Goal: Transaction & Acquisition: Purchase product/service

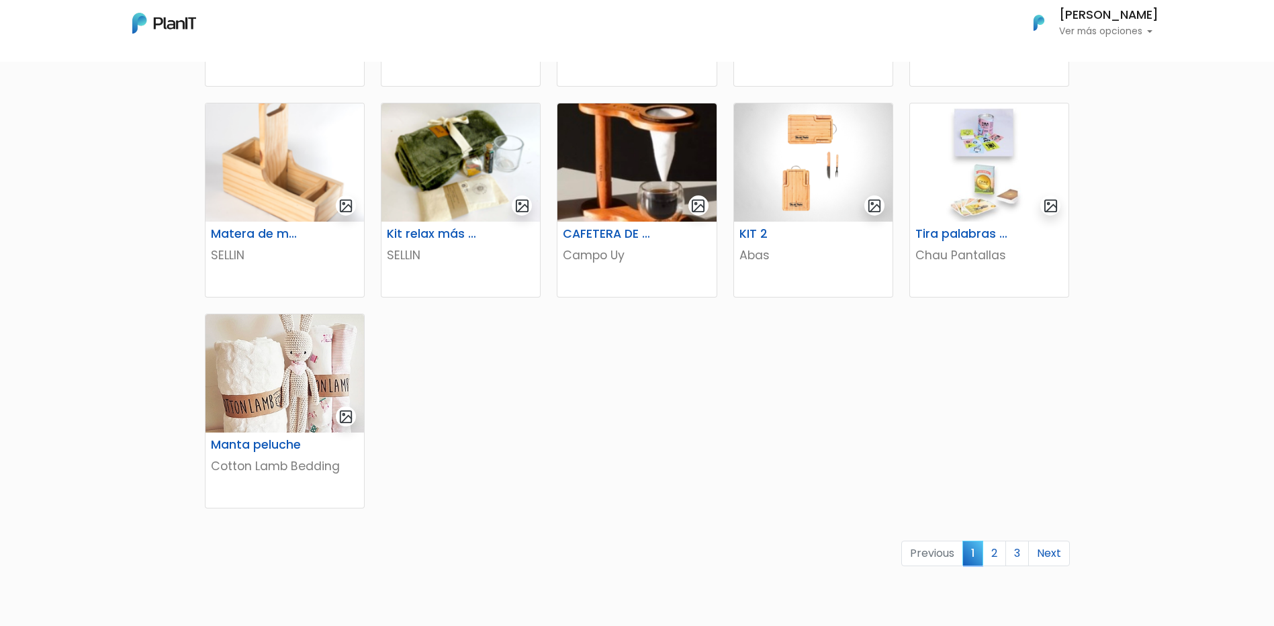
scroll to position [638, 0]
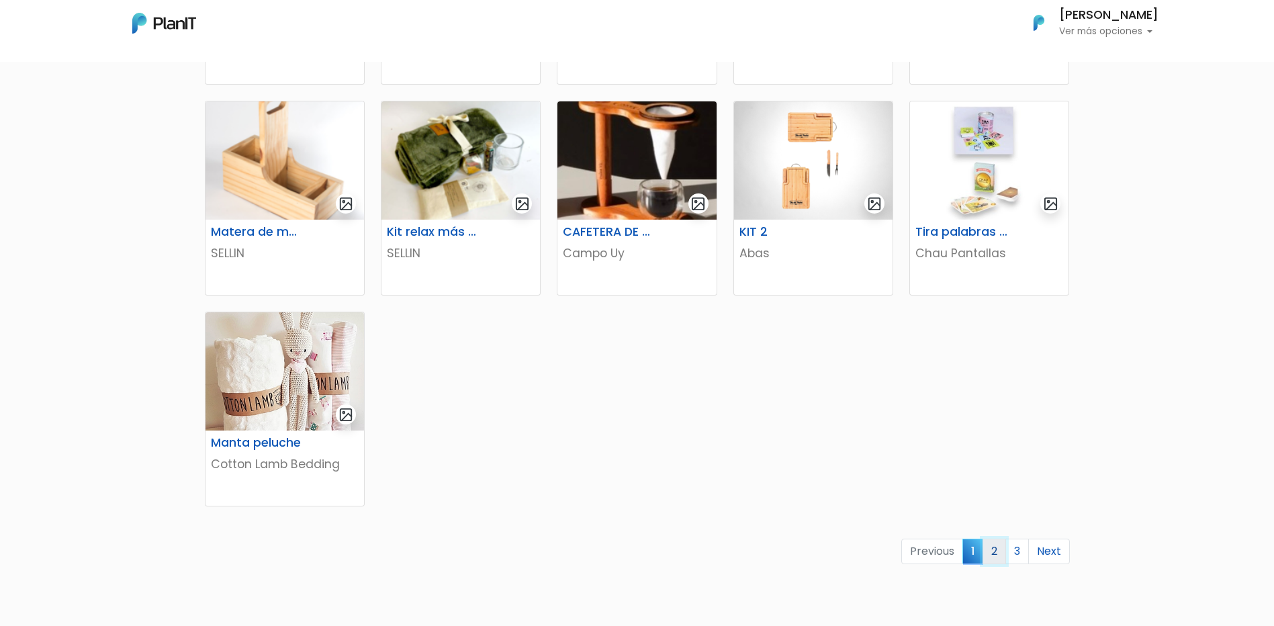
click at [998, 557] on link "2" at bounding box center [994, 552] width 24 height 26
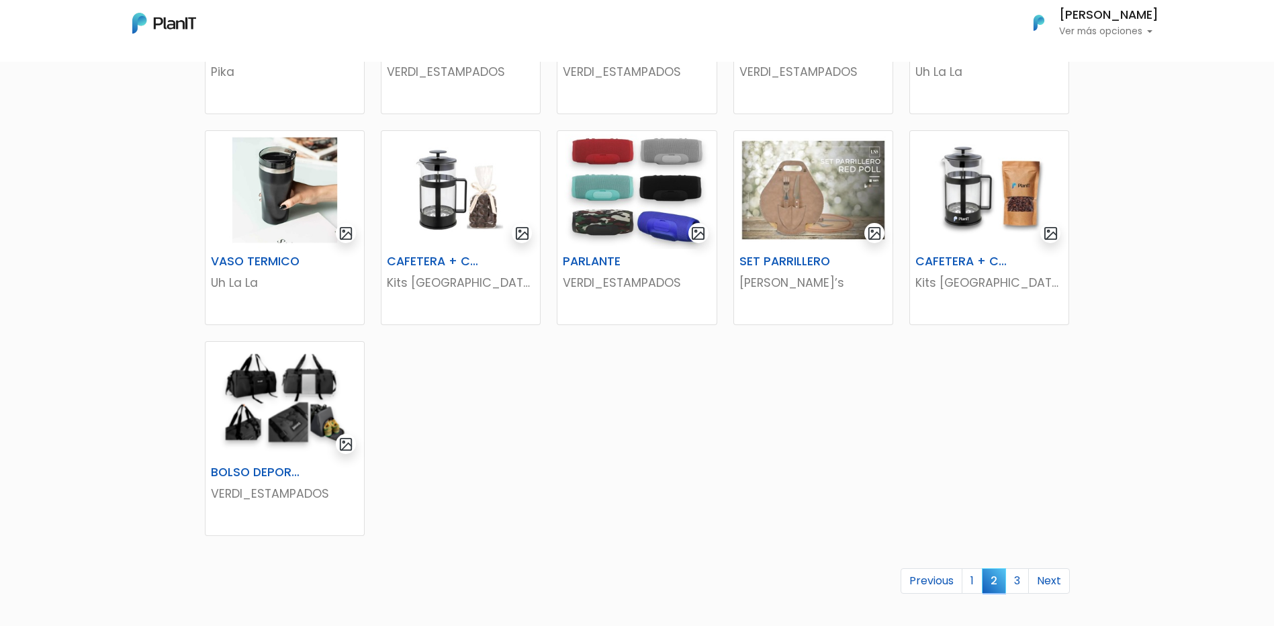
scroll to position [609, 0]
click at [1017, 586] on link "3" at bounding box center [1017, 580] width 24 height 26
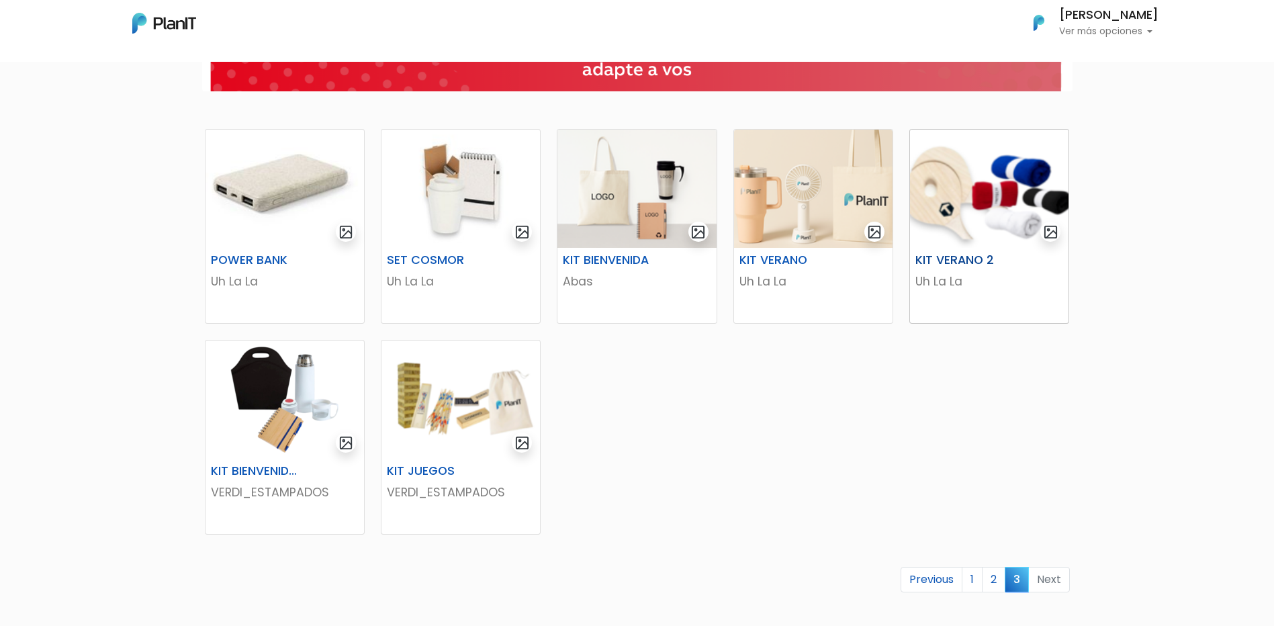
scroll to position [189, 0]
click at [965, 583] on link "1" at bounding box center [972, 579] width 21 height 26
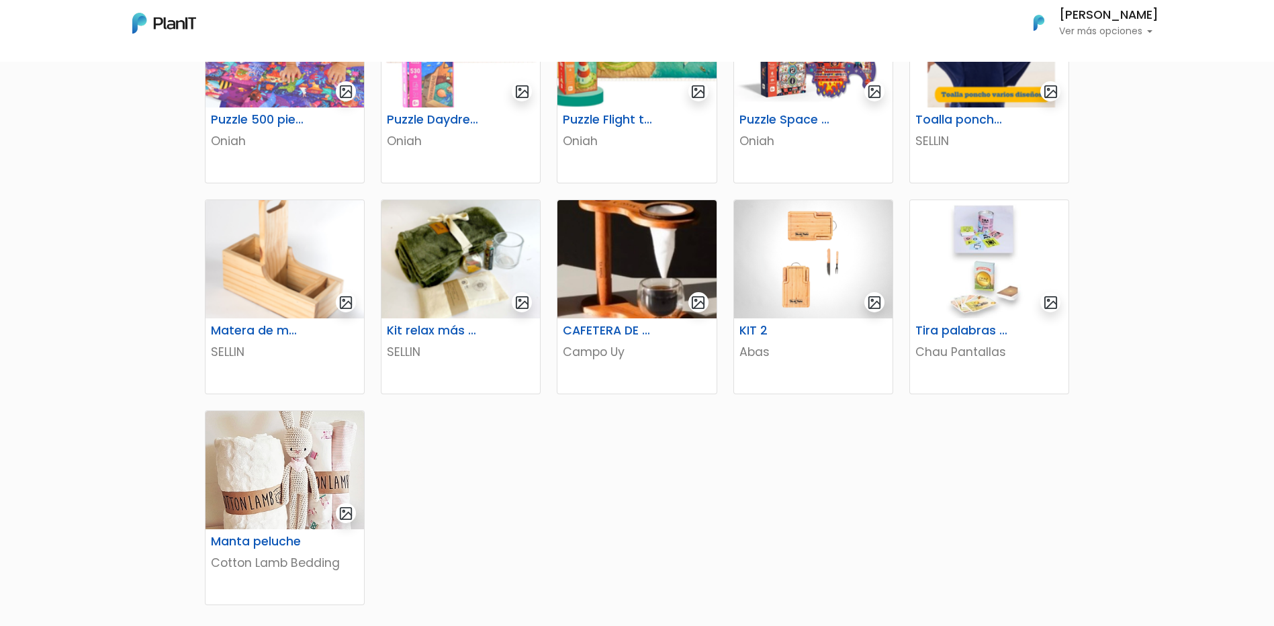
scroll to position [545, 0]
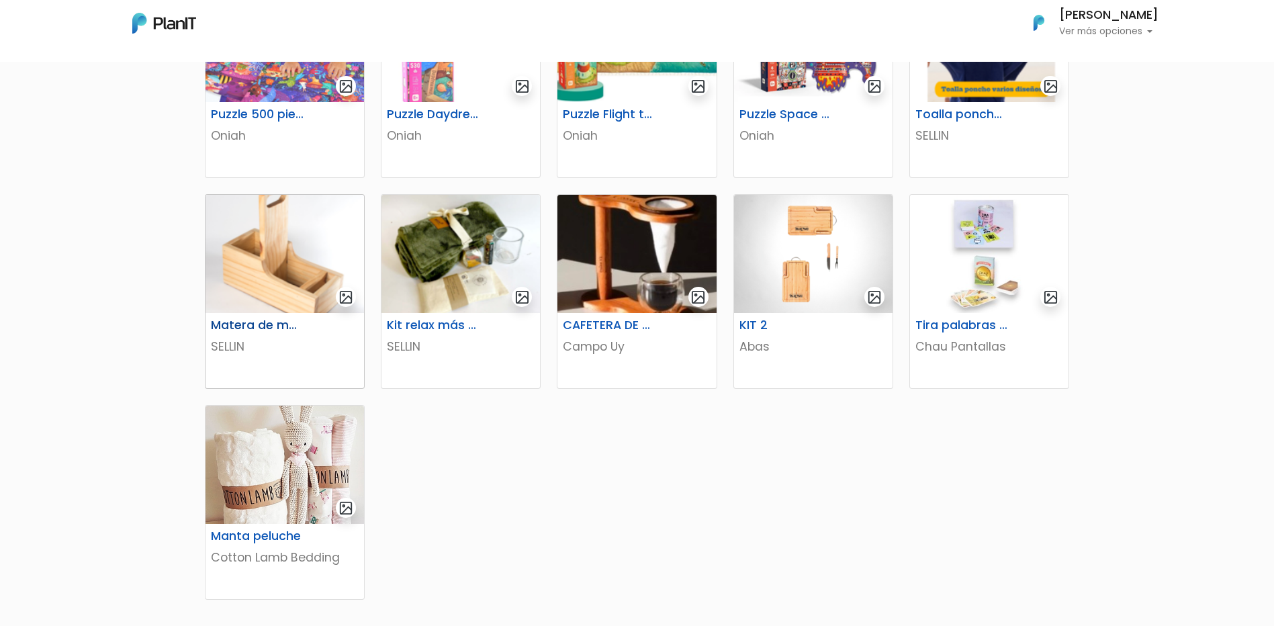
click at [300, 242] on img at bounding box center [284, 254] width 158 height 118
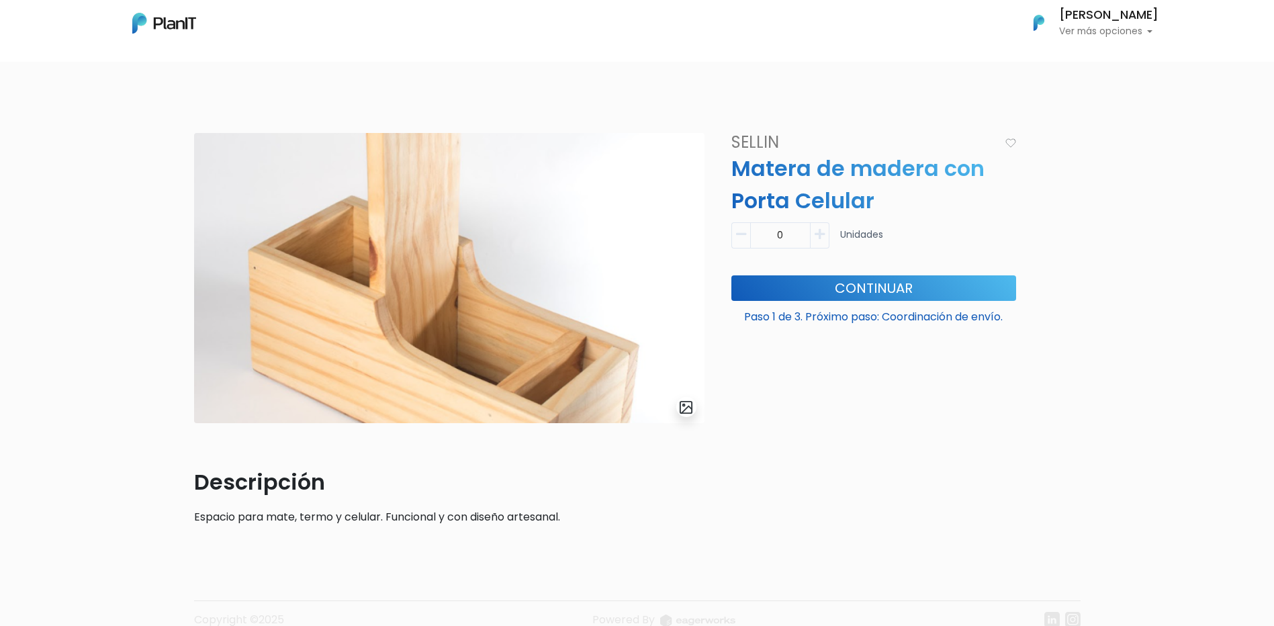
click at [823, 244] on button "button" at bounding box center [819, 235] width 19 height 26
type input "1"
click at [916, 289] on button "Continuar" at bounding box center [873, 288] width 285 height 26
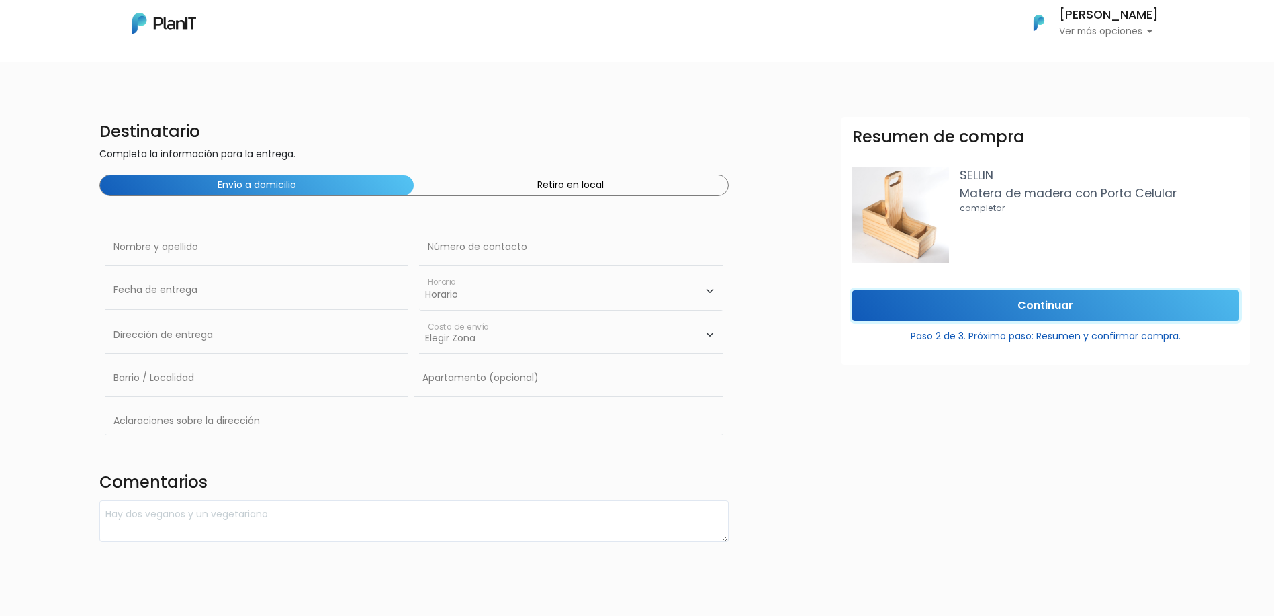
click at [976, 299] on input "Continuar" at bounding box center [1045, 306] width 387 height 32
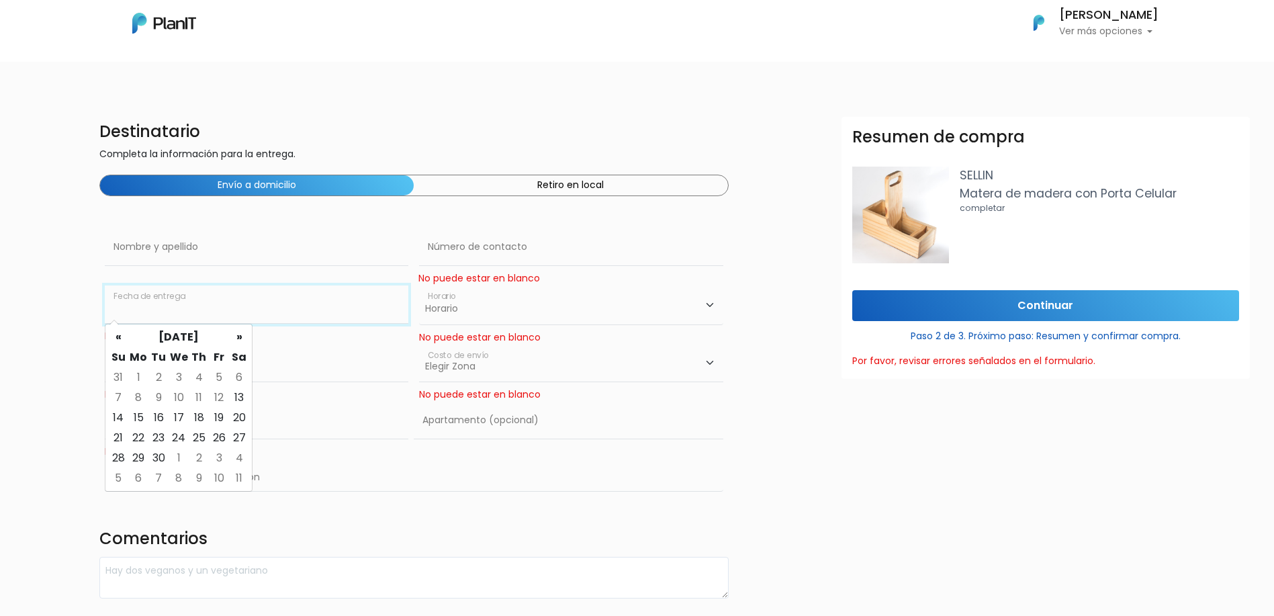
click at [199, 318] on input "text" at bounding box center [256, 304] width 303 height 38
